Goal: Go to known website: Access a specific website the user already knows

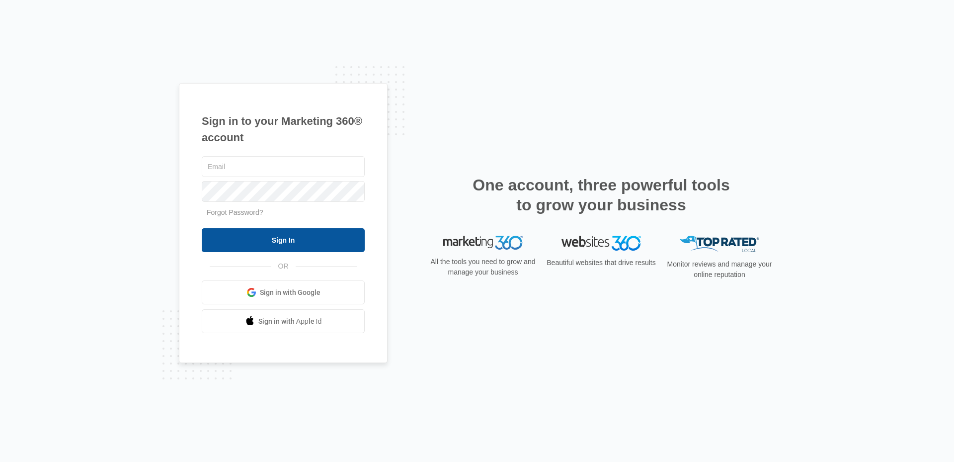
type input "[EMAIL_ADDRESS][DOMAIN_NAME]"
click at [306, 249] on input "Sign In" at bounding box center [283, 240] width 163 height 24
type input "[EMAIL_ADDRESS][DOMAIN_NAME]"
click at [284, 236] on input "Sign In" at bounding box center [283, 240] width 163 height 24
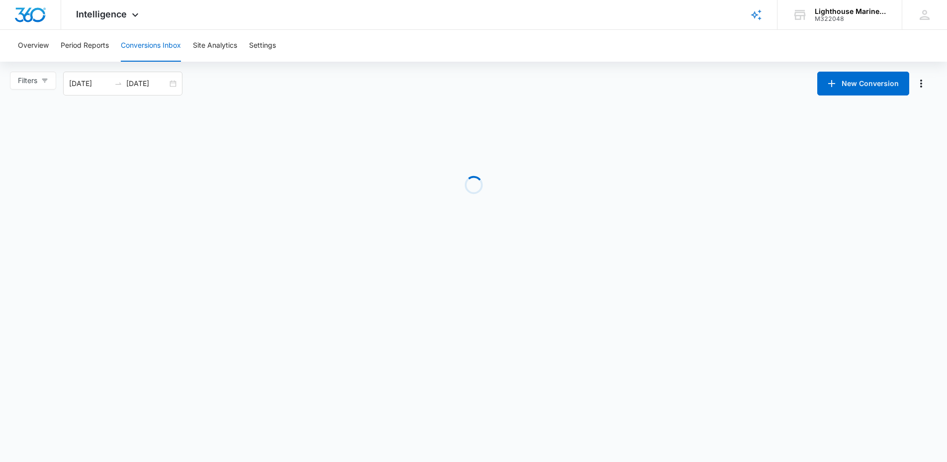
click at [321, 52] on div "Overview Period Reports Conversions Inbox Site Analytics Settings" at bounding box center [473, 46] width 923 height 32
